Goal: Complete application form

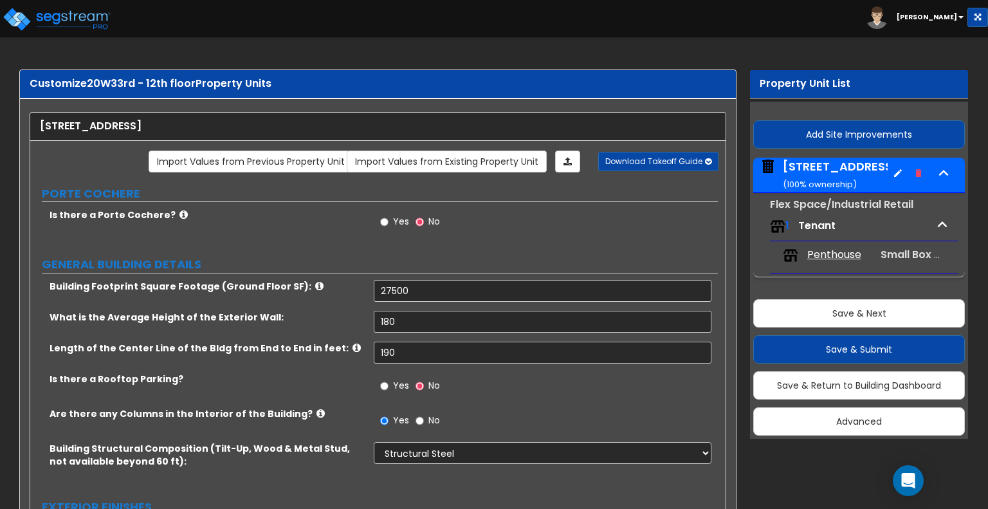
select select "4"
select select "2"
select select "5"
select select "2"
select select "12"
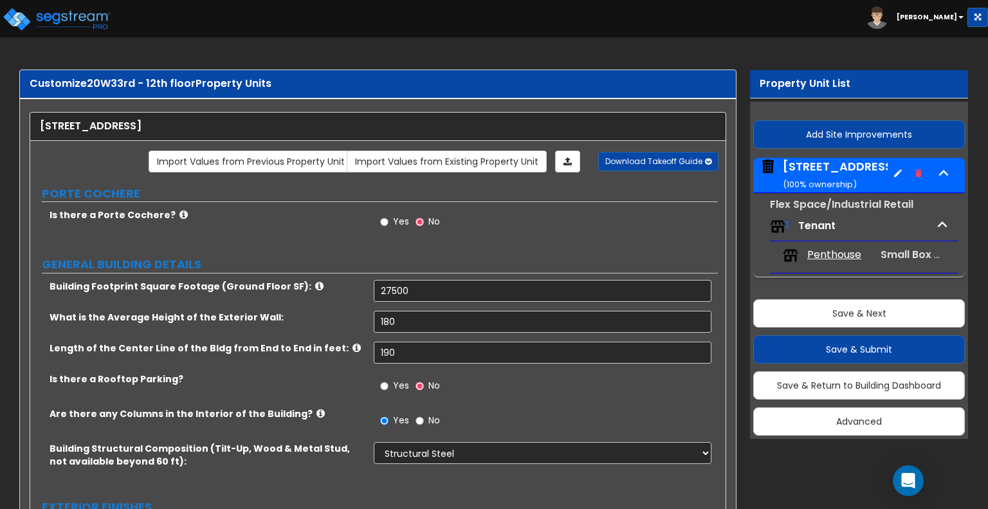
select select "2"
select select "3"
select select "1"
select select "2"
select select "4"
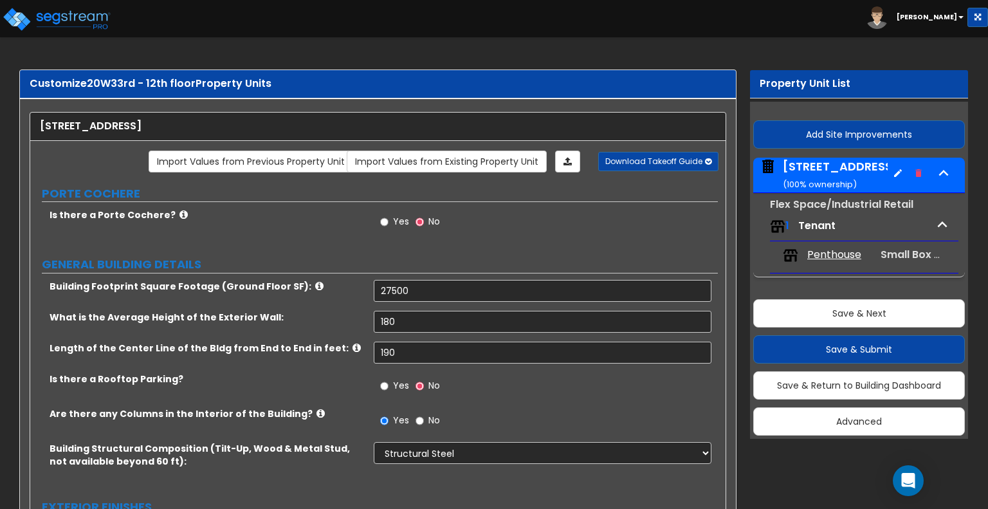
select select "2"
select select "1"
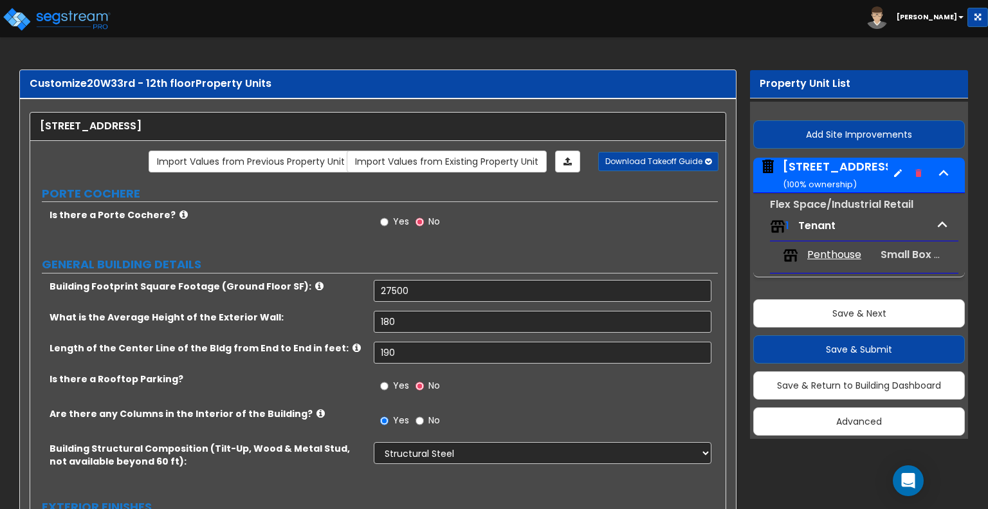
select select "2"
select select "1"
select select "2"
select select "1"
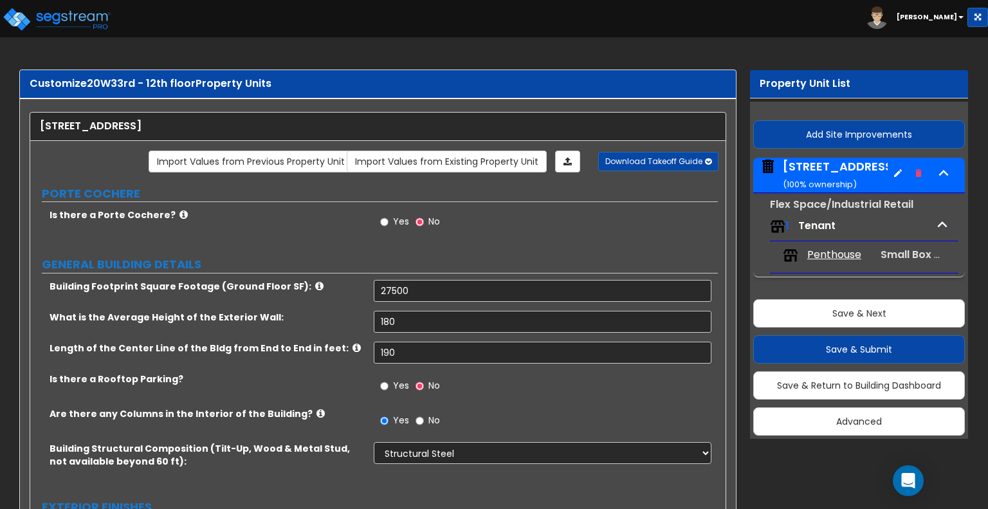
select select "1"
select select "2"
select select "1"
select select "2"
select select "1"
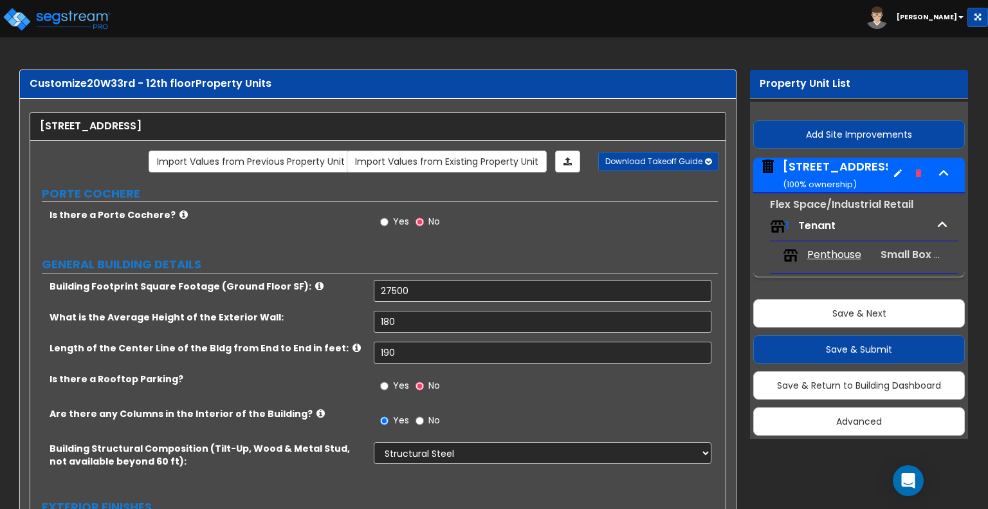
select select "8"
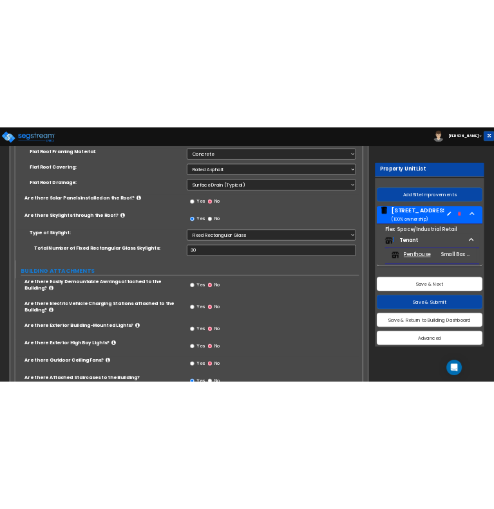
scroll to position [763, 0]
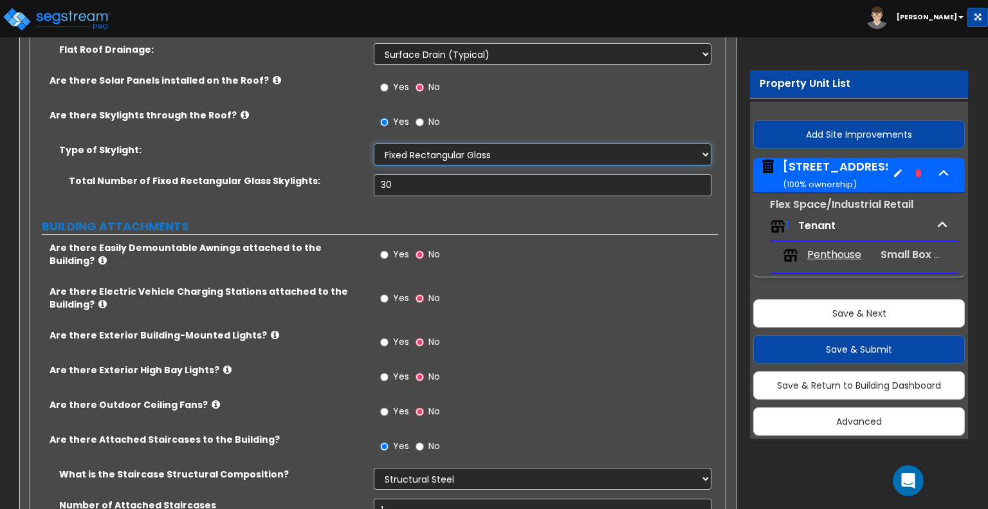
click at [415, 149] on select "Please Choose One Sandwich Panels Fixed Rectangular Glass Barrel Vault Dome Squ…" at bounding box center [542, 154] width 337 height 22
click at [314, 118] on label "Are there Skylights through the Roof?" at bounding box center [207, 115] width 315 height 13
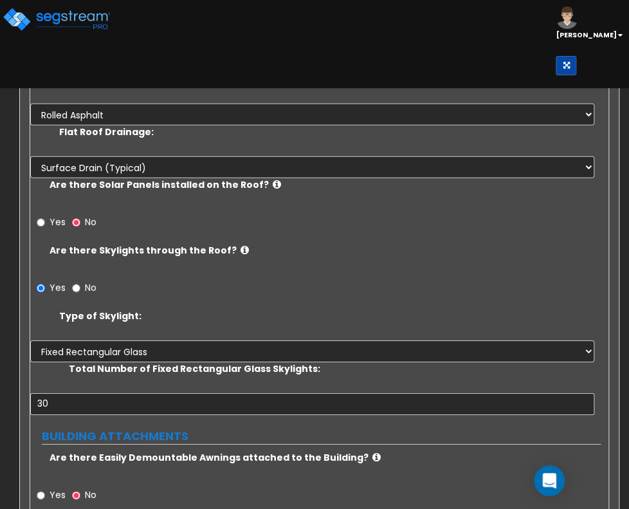
scroll to position [1046, 0]
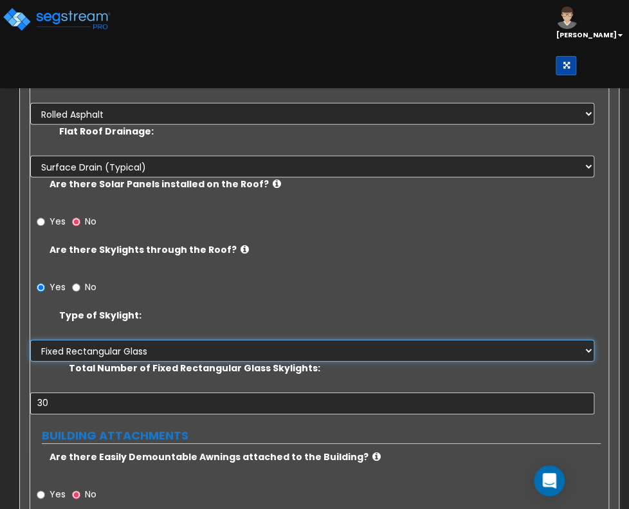
click at [439, 340] on select "Please Choose One Sandwich Panels Fixed Rectangular Glass Barrel Vault Dome Squ…" at bounding box center [312, 351] width 564 height 22
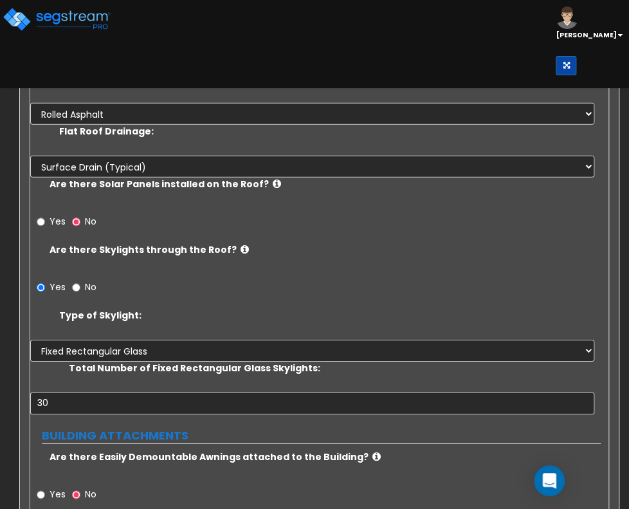
click at [452, 304] on div "Yes No" at bounding box center [315, 291] width 571 height 35
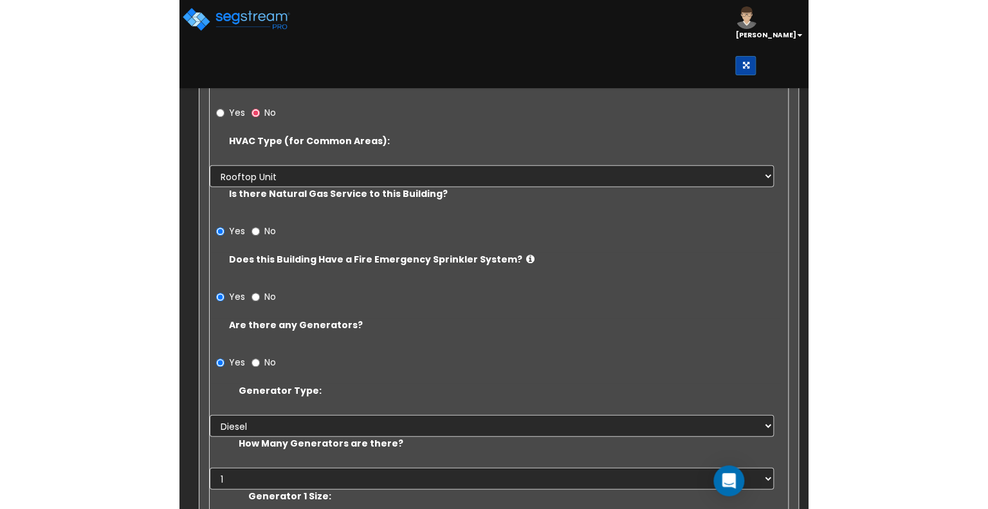
scroll to position [3256, 0]
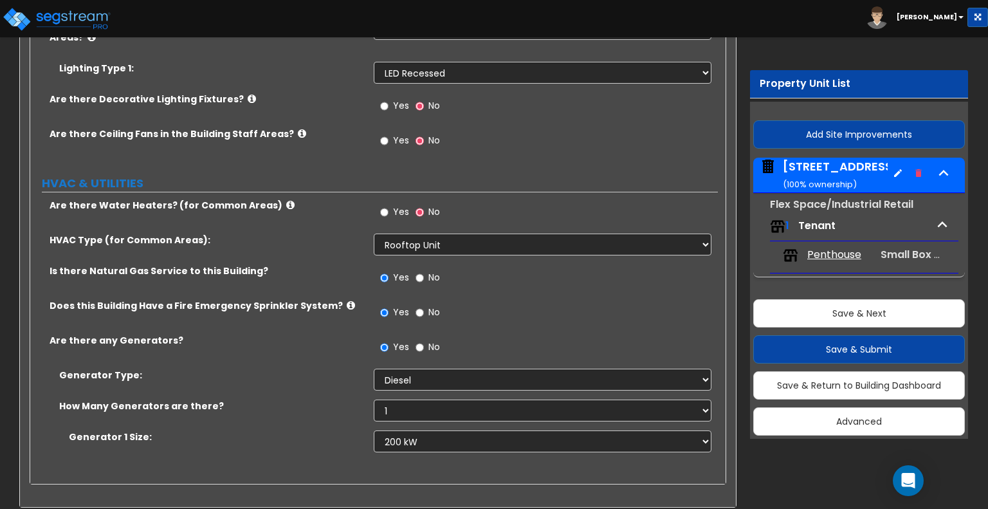
click at [824, 257] on span "Penthouse" at bounding box center [834, 255] width 54 height 15
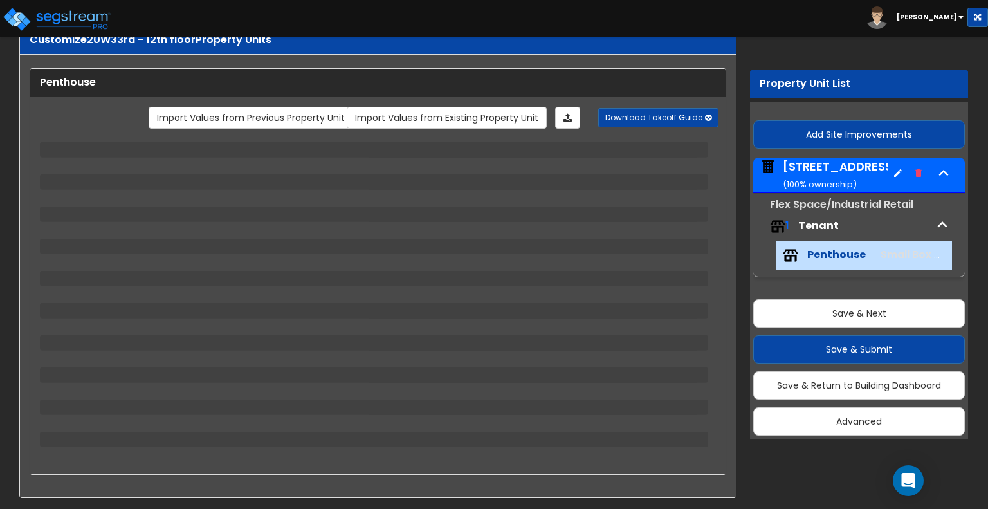
select select "3"
select select "1"
select select "2"
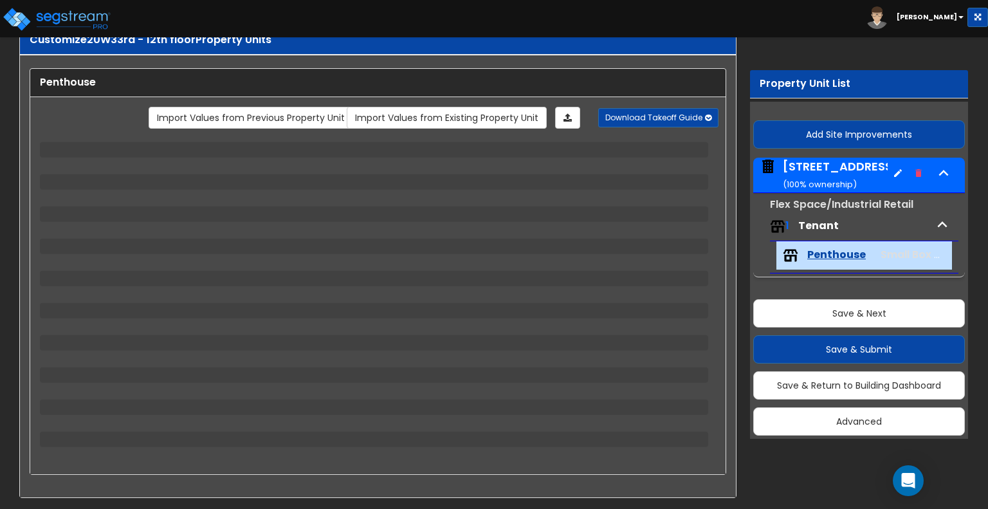
select select "1"
select select "5"
select select "1"
select select "3"
select select "2"
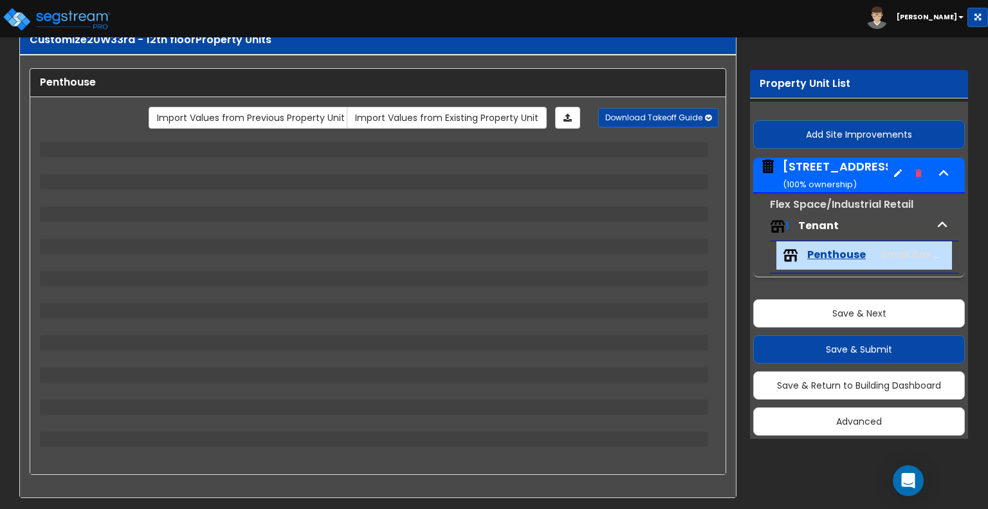
select select "1"
select select "2"
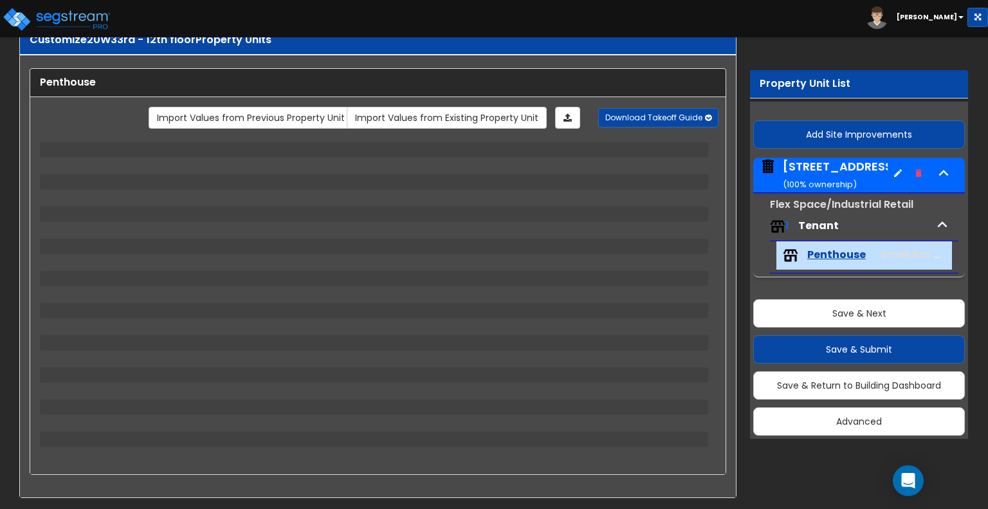
select select "1"
select select "2"
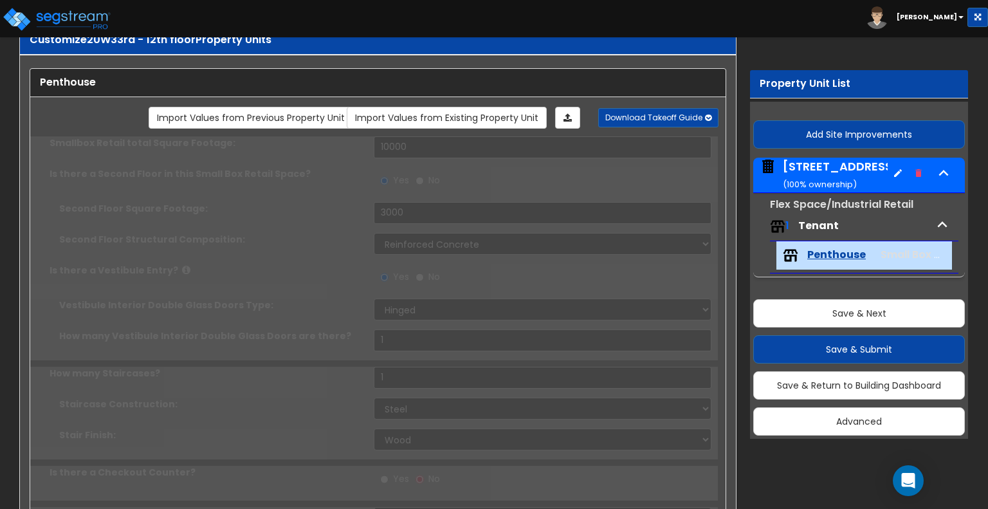
type input "95"
select select "4"
type input "3"
type input "1"
type input "100"
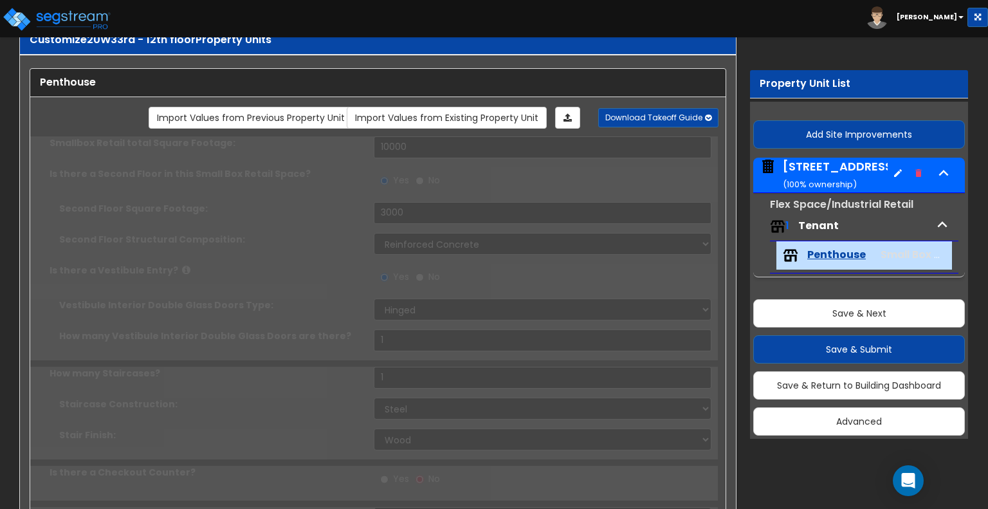
select select "7"
type input "5"
type input "8"
type input "1"
select select "1"
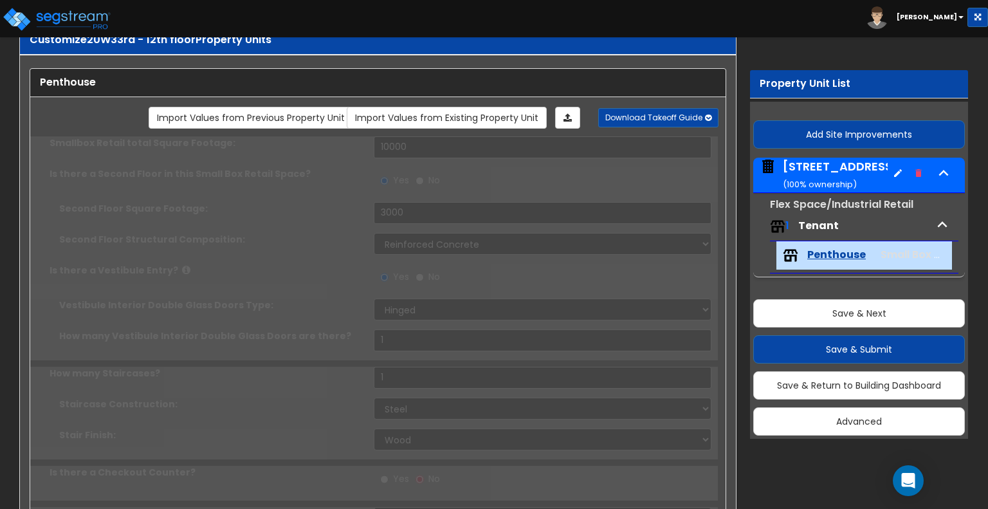
select select "1"
type input "1"
radio input "true"
type input "1"
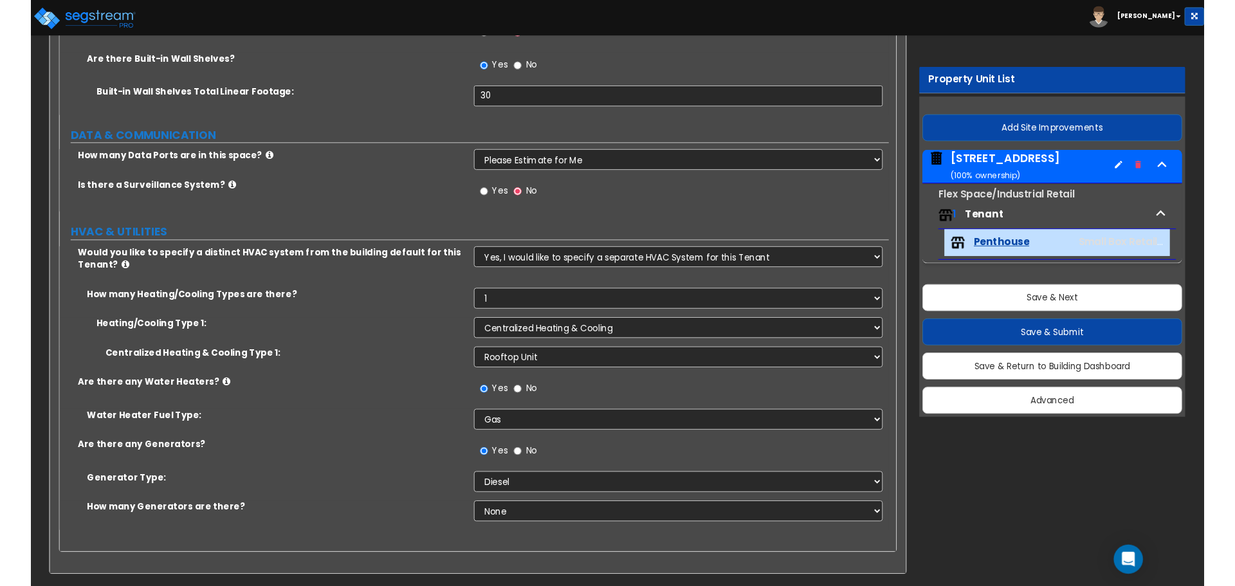
scroll to position [2945, 0]
